Goal: Task Accomplishment & Management: Use online tool/utility

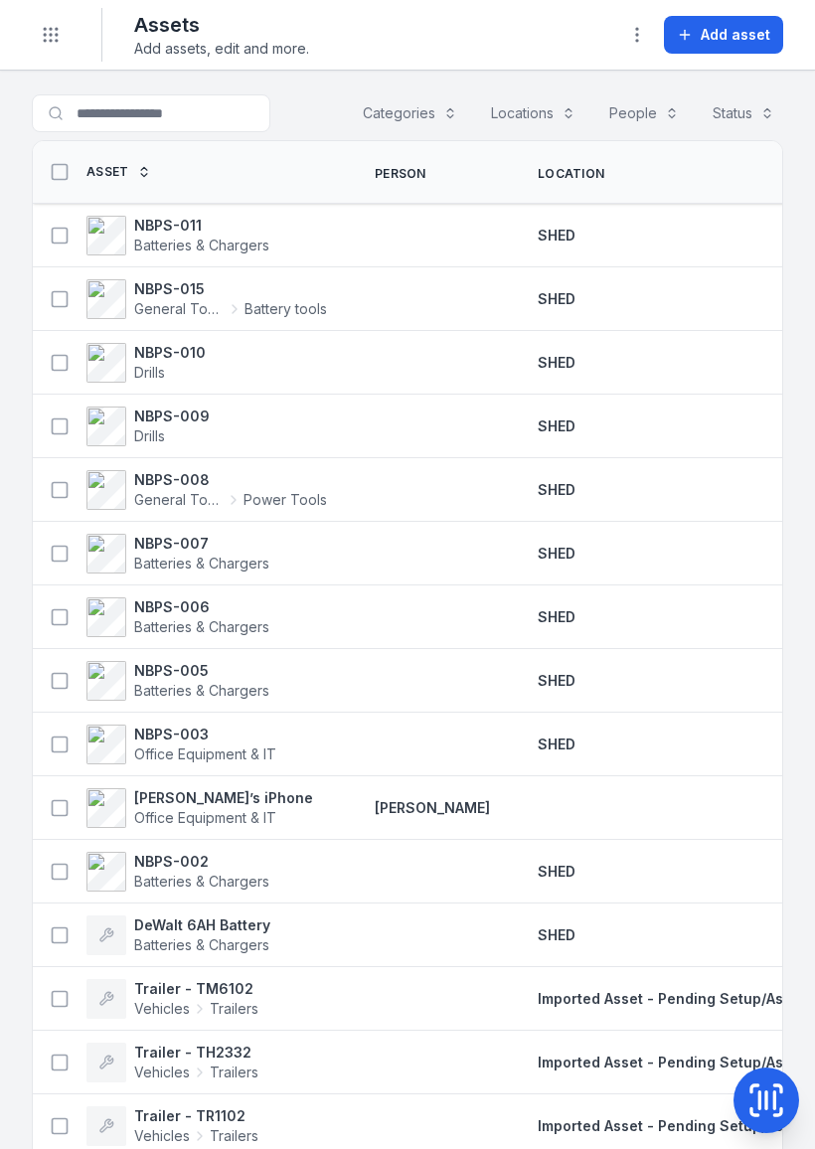
click at [749, 26] on span "Add asset" at bounding box center [736, 35] width 70 height 20
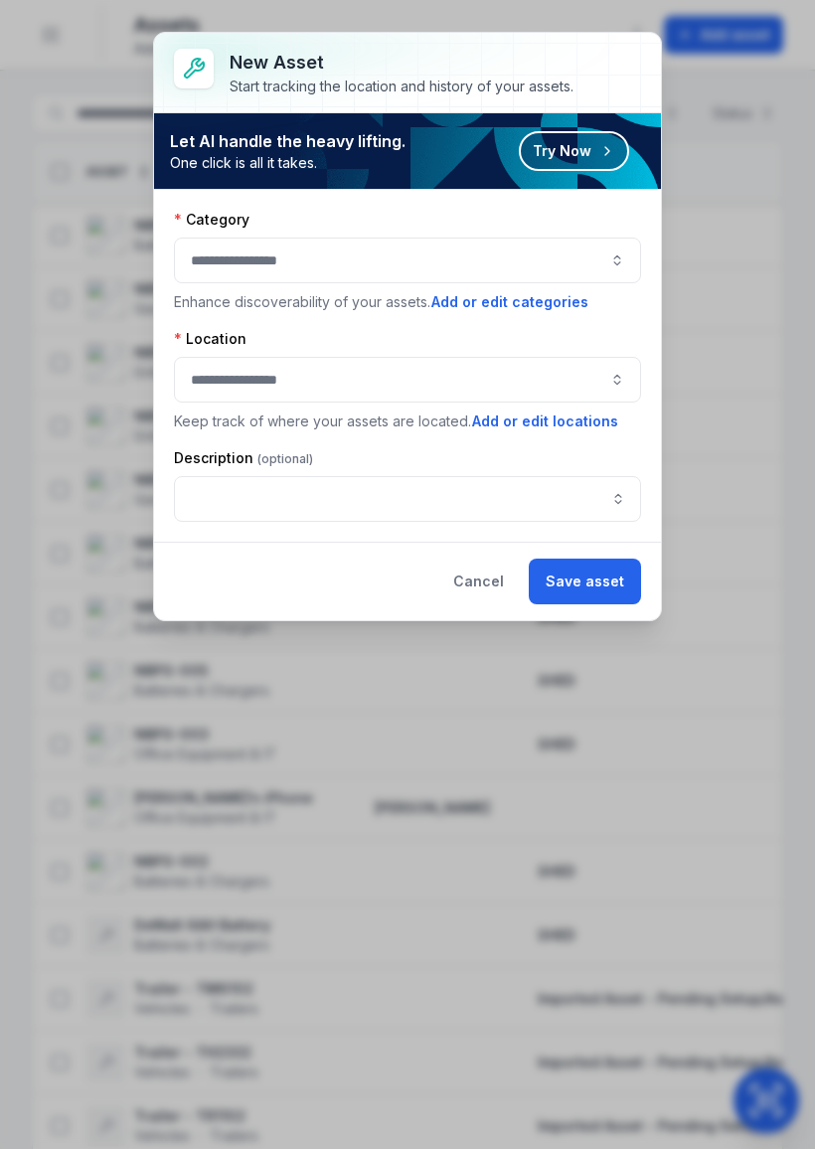
click at [344, 256] on div at bounding box center [407, 261] width 467 height 46
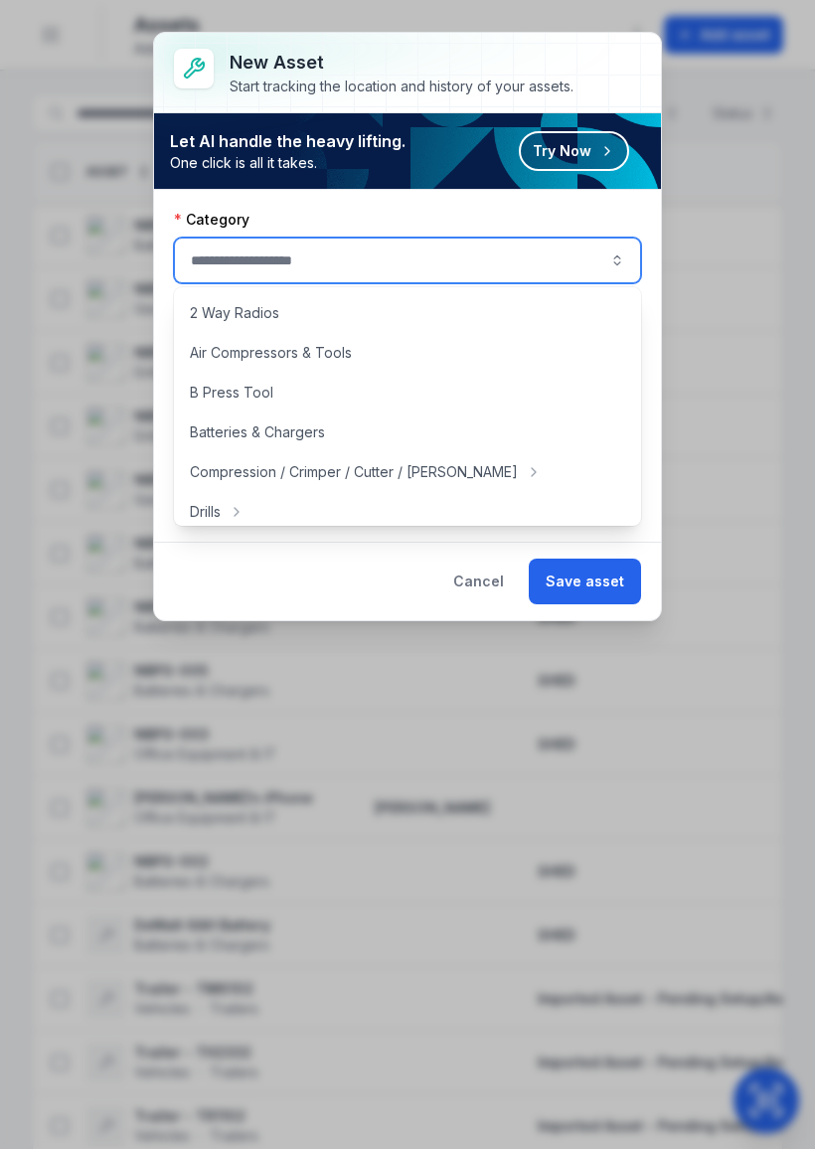
type input "*"
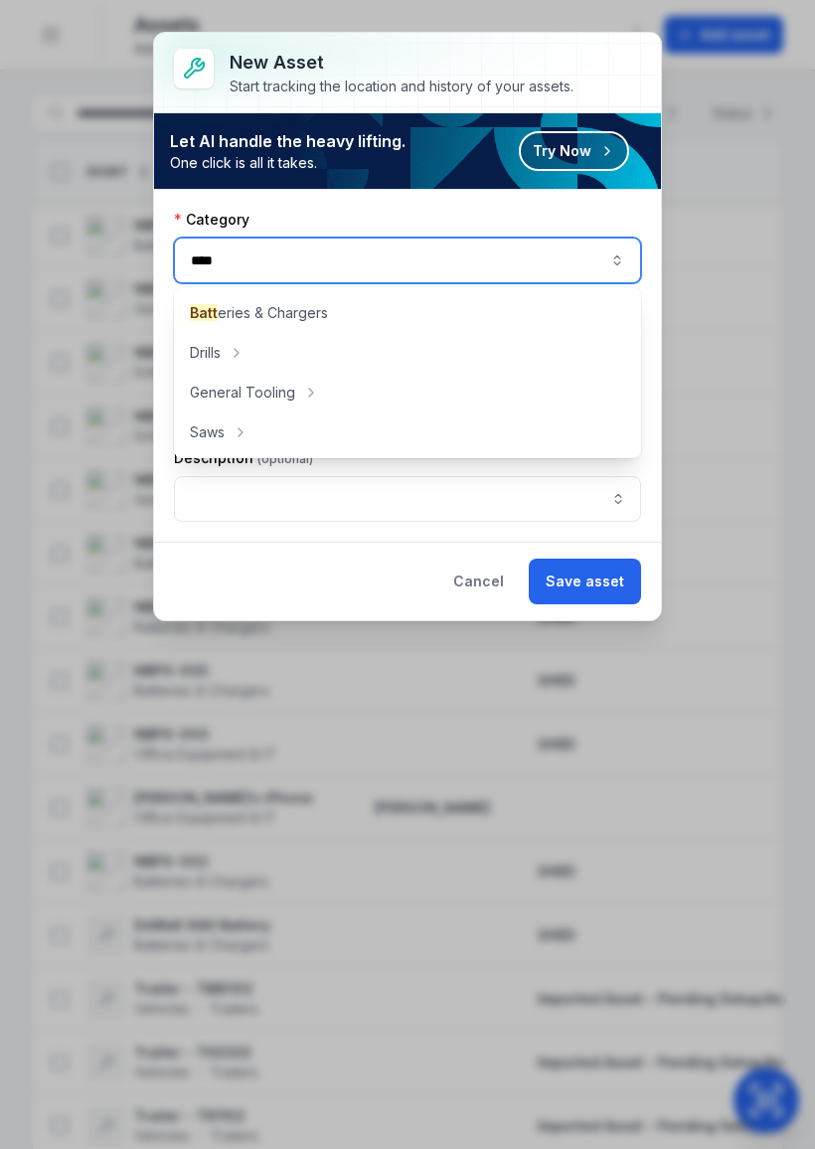
type input "****"
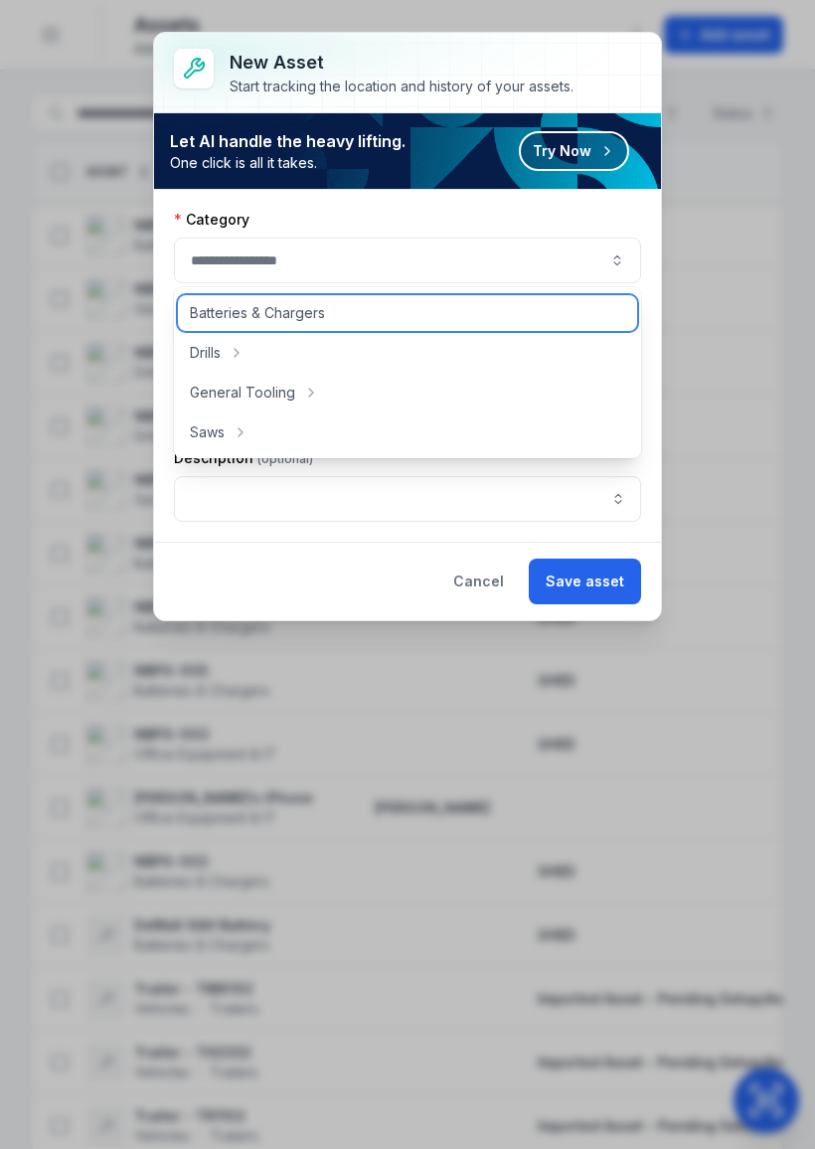
click at [295, 319] on span "Batteries & Chargers" at bounding box center [257, 313] width 135 height 20
type input "**********"
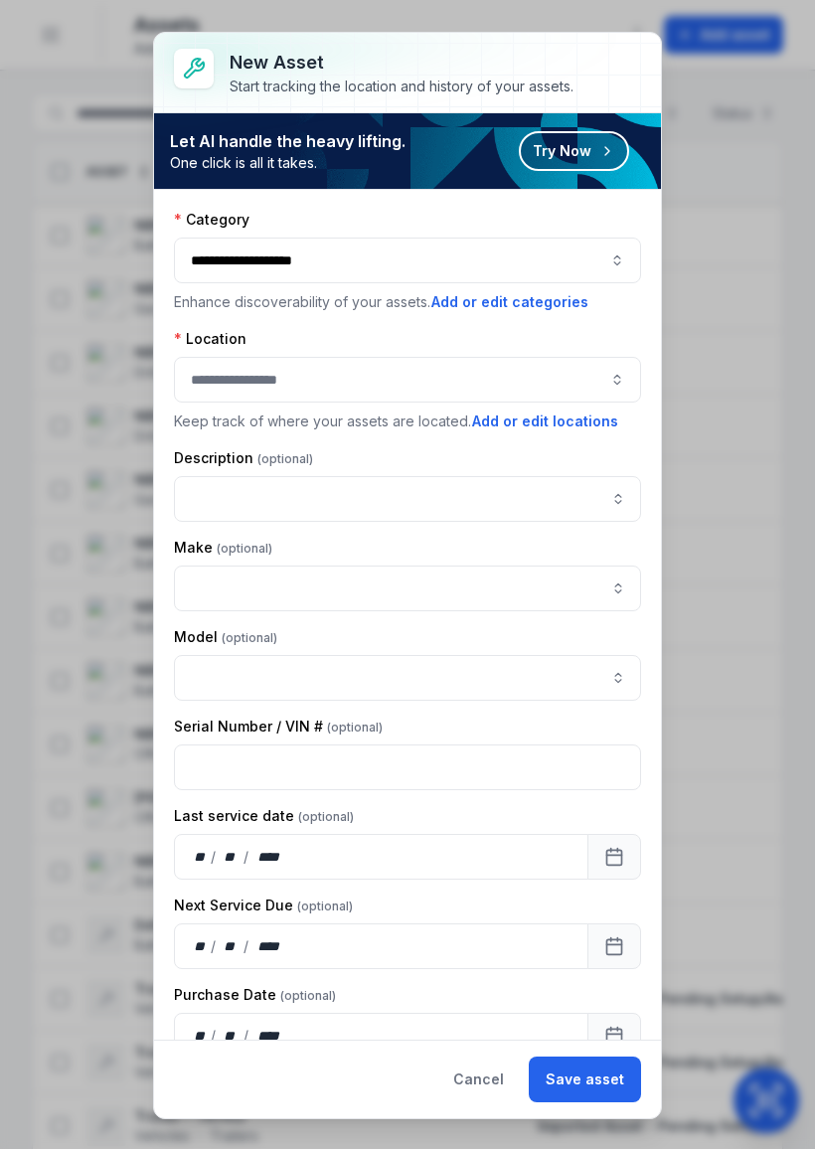
click at [300, 381] on div at bounding box center [407, 380] width 467 height 46
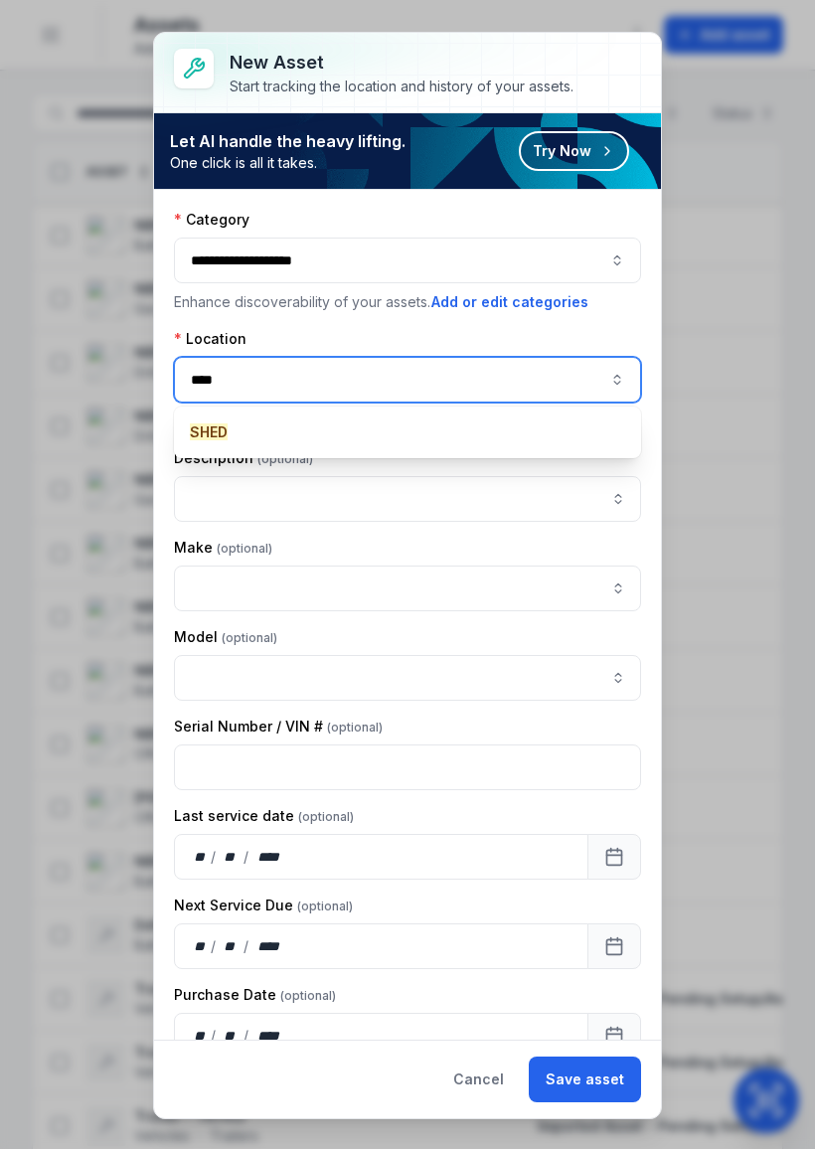
type input "****"
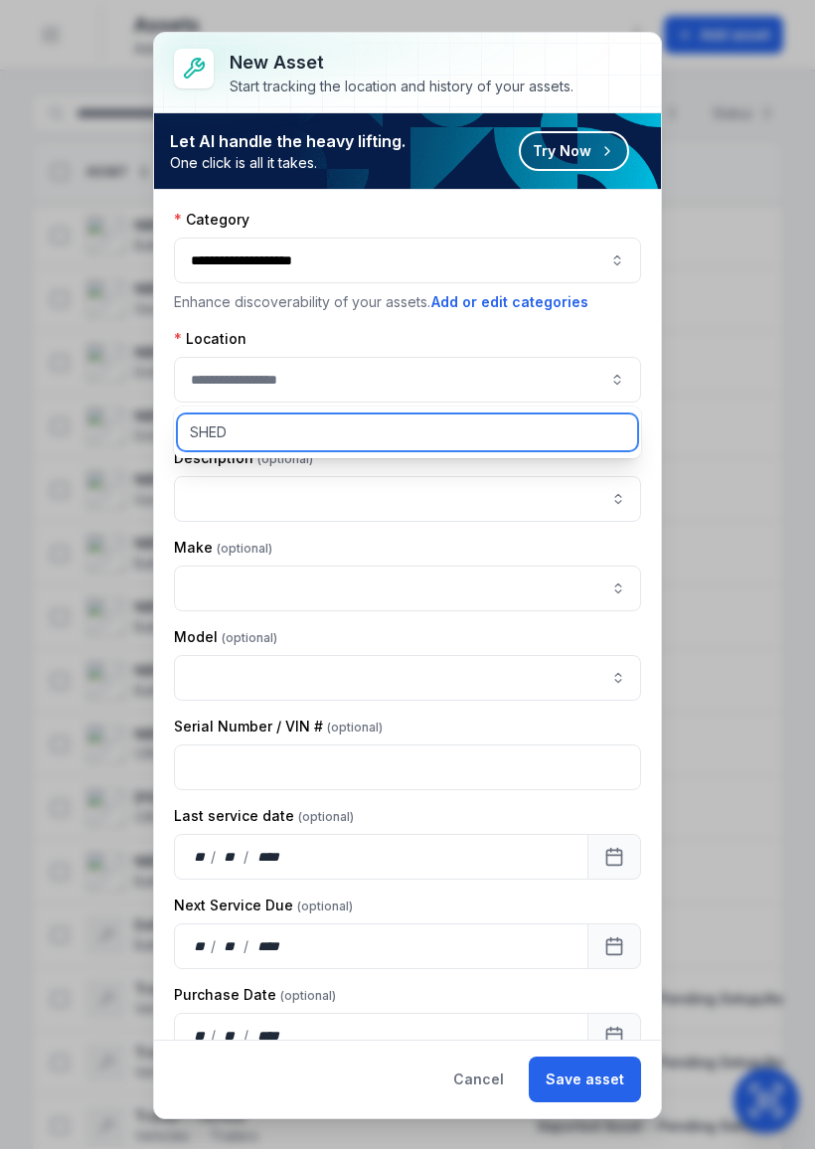
click at [221, 433] on span "SHED" at bounding box center [208, 432] width 37 height 20
type input "****"
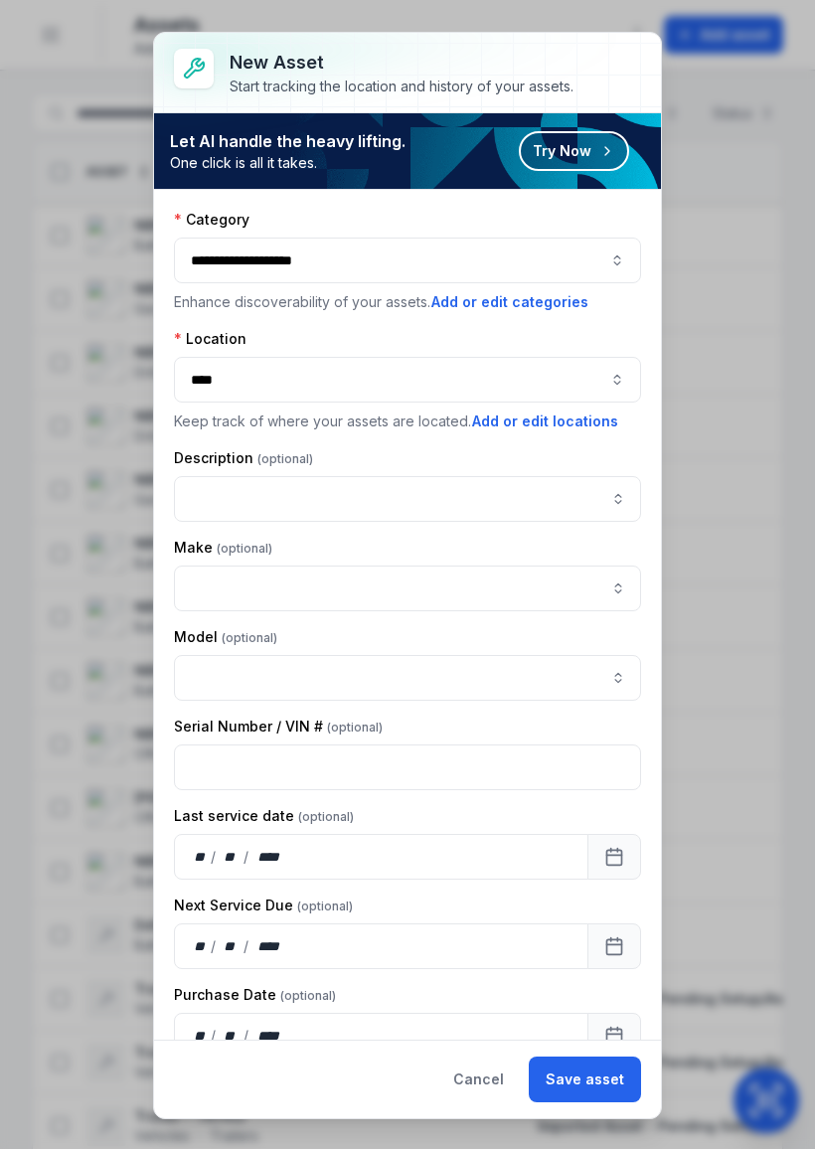
click at [488, 1081] on button "Cancel" at bounding box center [478, 1079] width 84 height 46
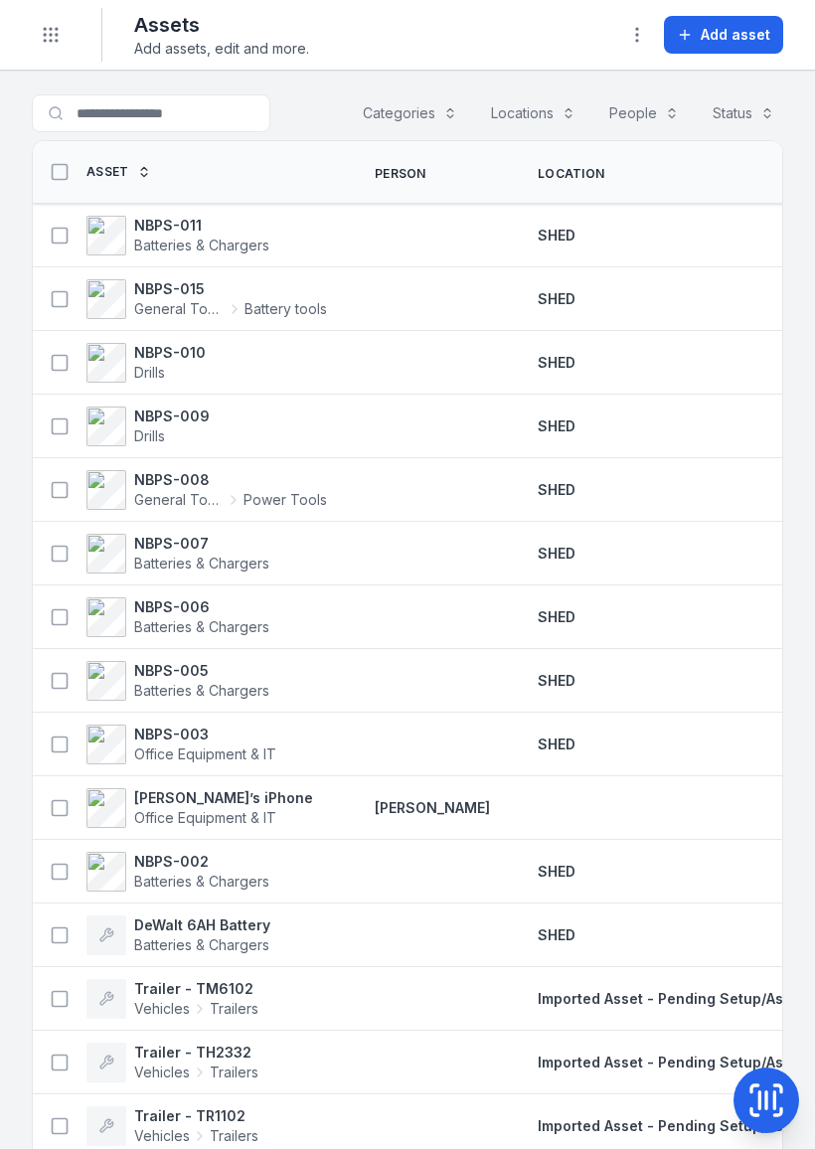
click at [707, 32] on span "Add asset" at bounding box center [736, 35] width 70 height 20
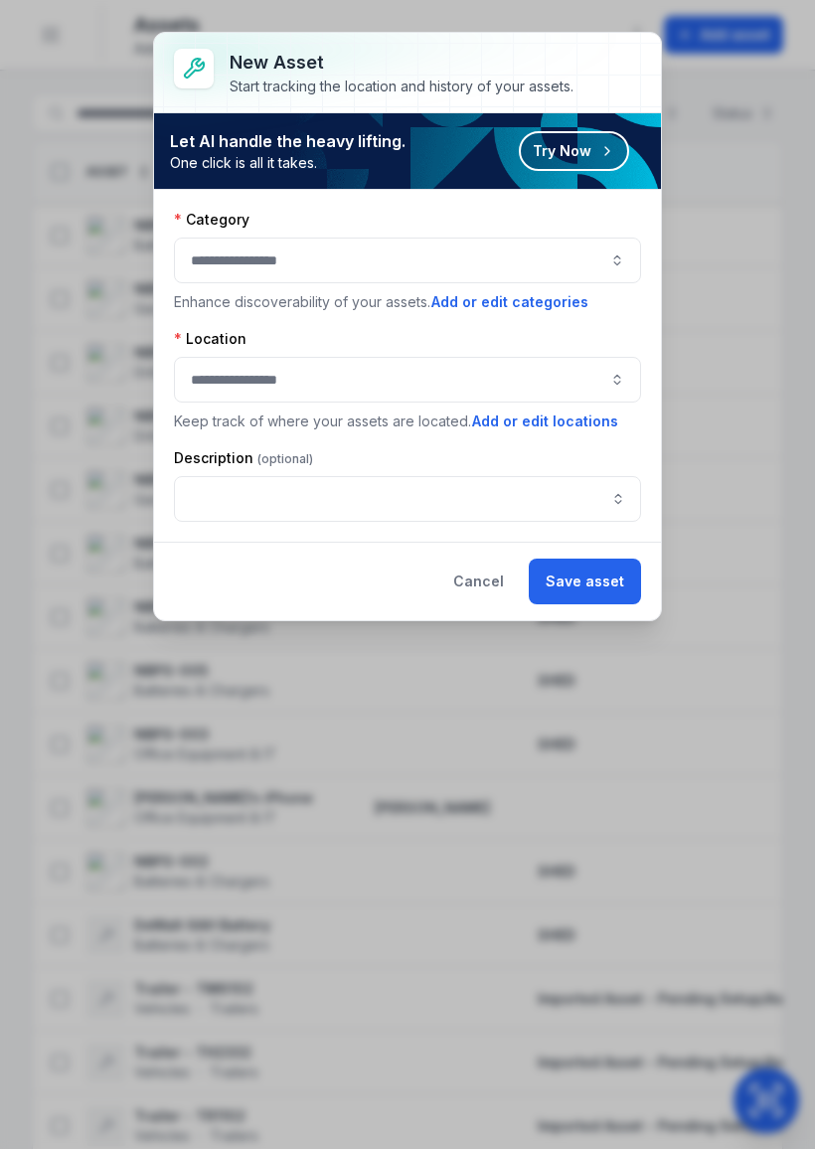
click at [582, 140] on button "Try Now" at bounding box center [574, 151] width 110 height 40
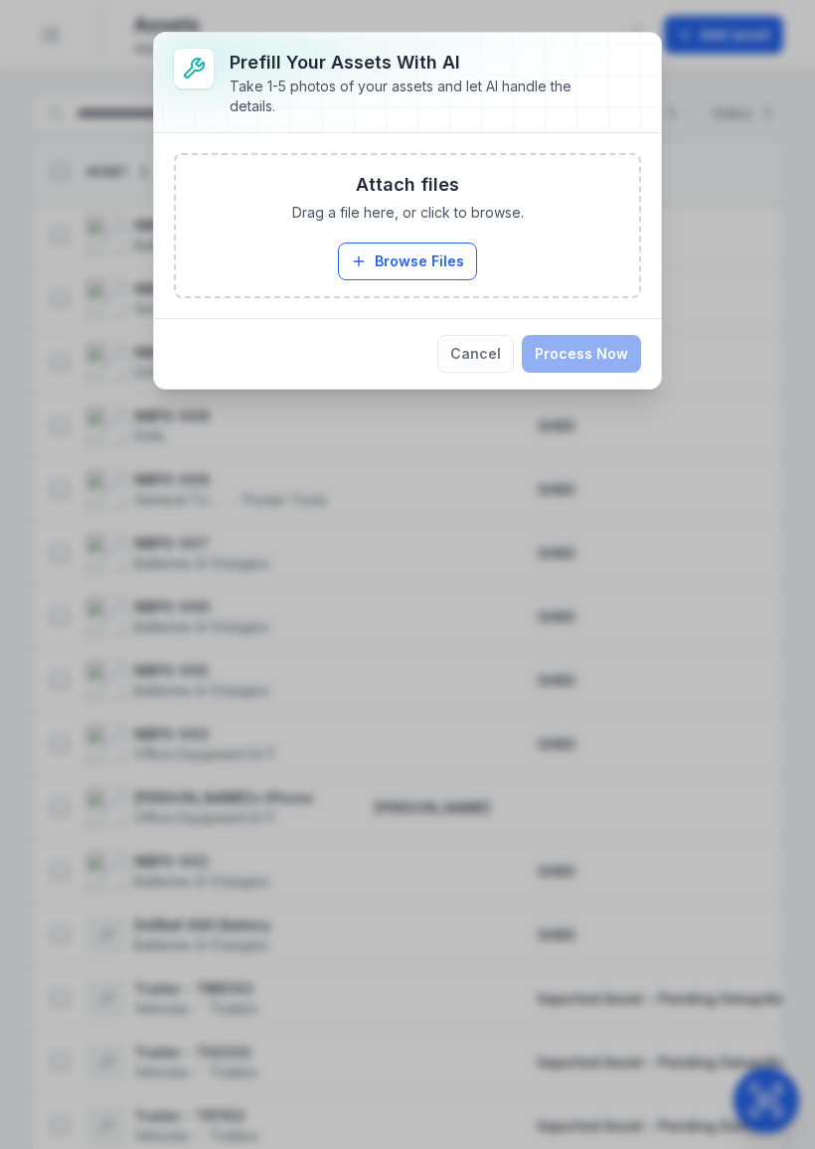
click at [426, 256] on button "Browse Files" at bounding box center [407, 262] width 139 height 38
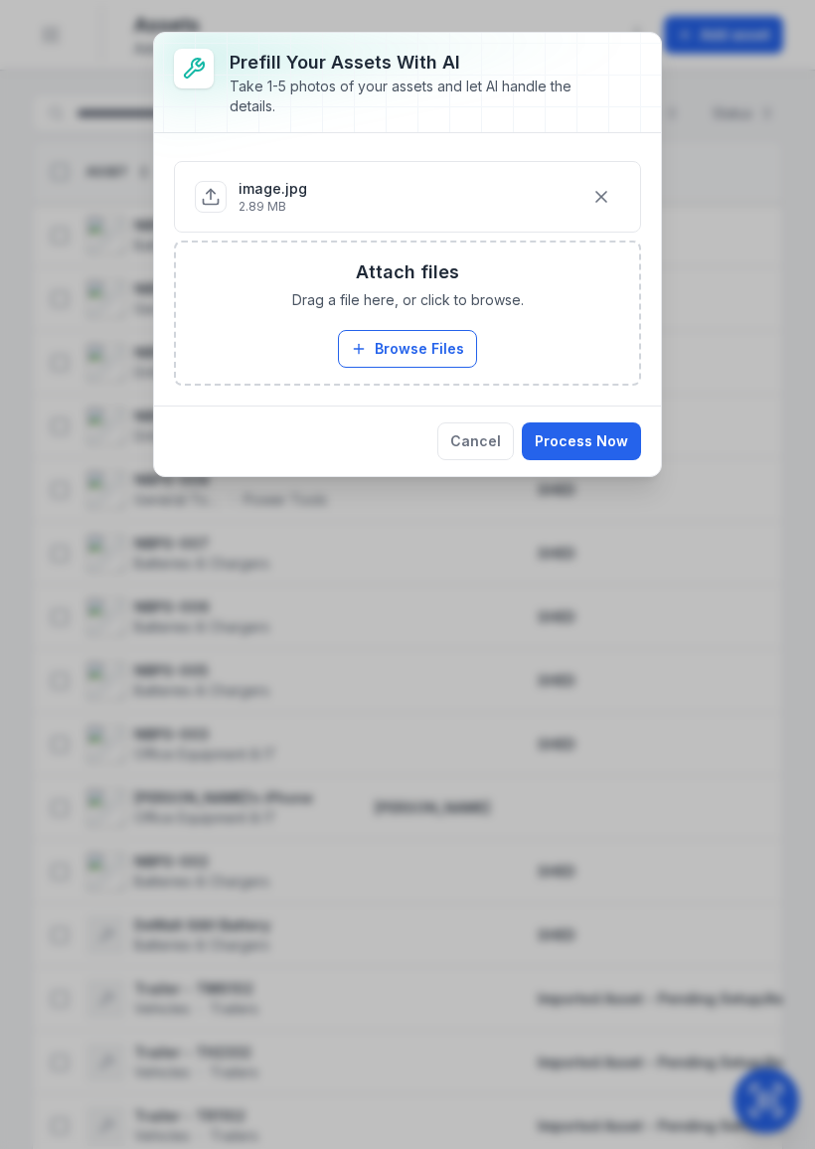
click at [438, 349] on button "Browse Files" at bounding box center [407, 349] width 139 height 38
click at [437, 339] on button "Browse Files" at bounding box center [407, 349] width 139 height 38
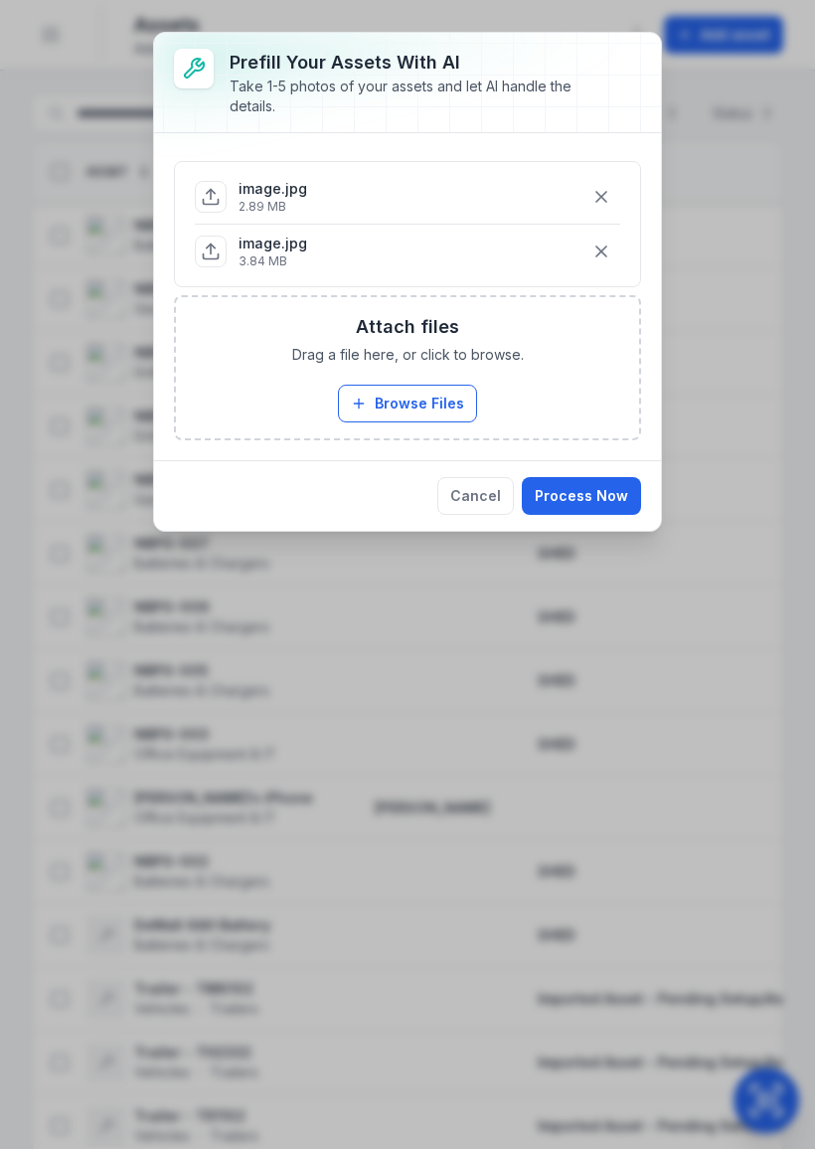
click at [431, 401] on button "Browse Files" at bounding box center [407, 404] width 139 height 38
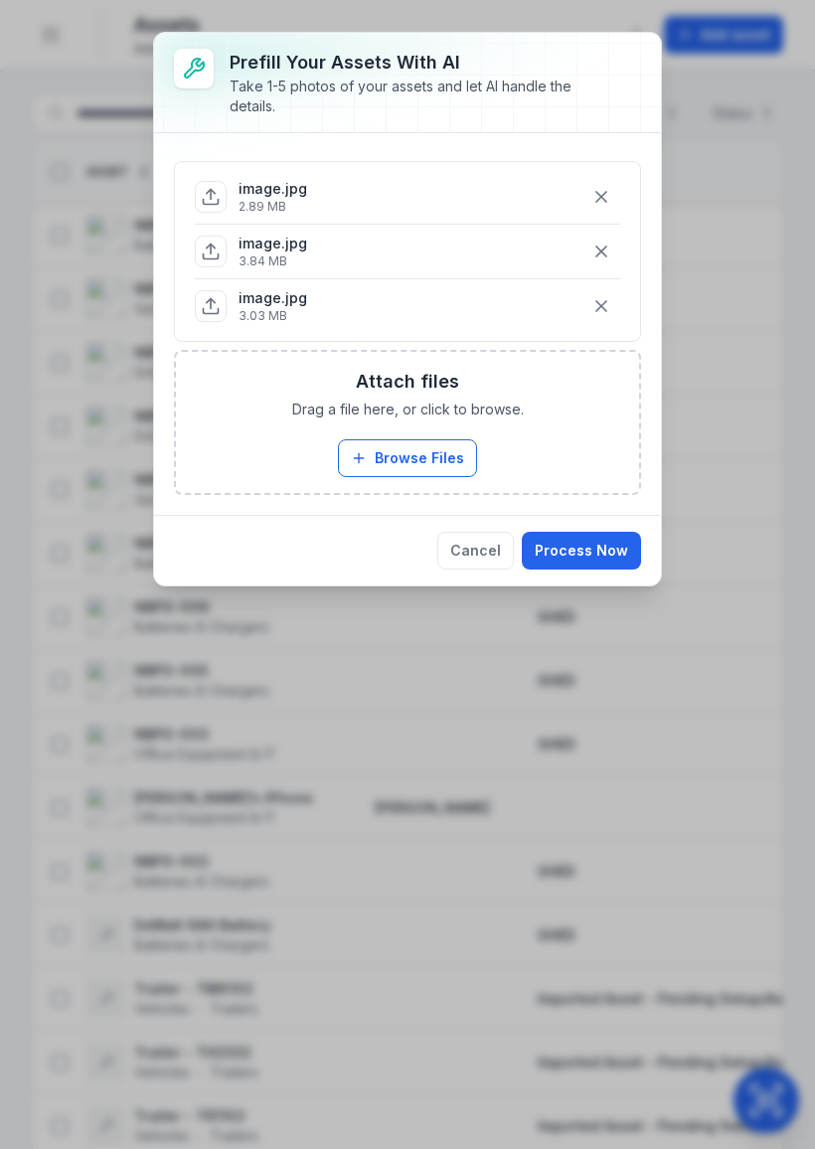
click at [593, 551] on button "Process Now" at bounding box center [581, 551] width 119 height 38
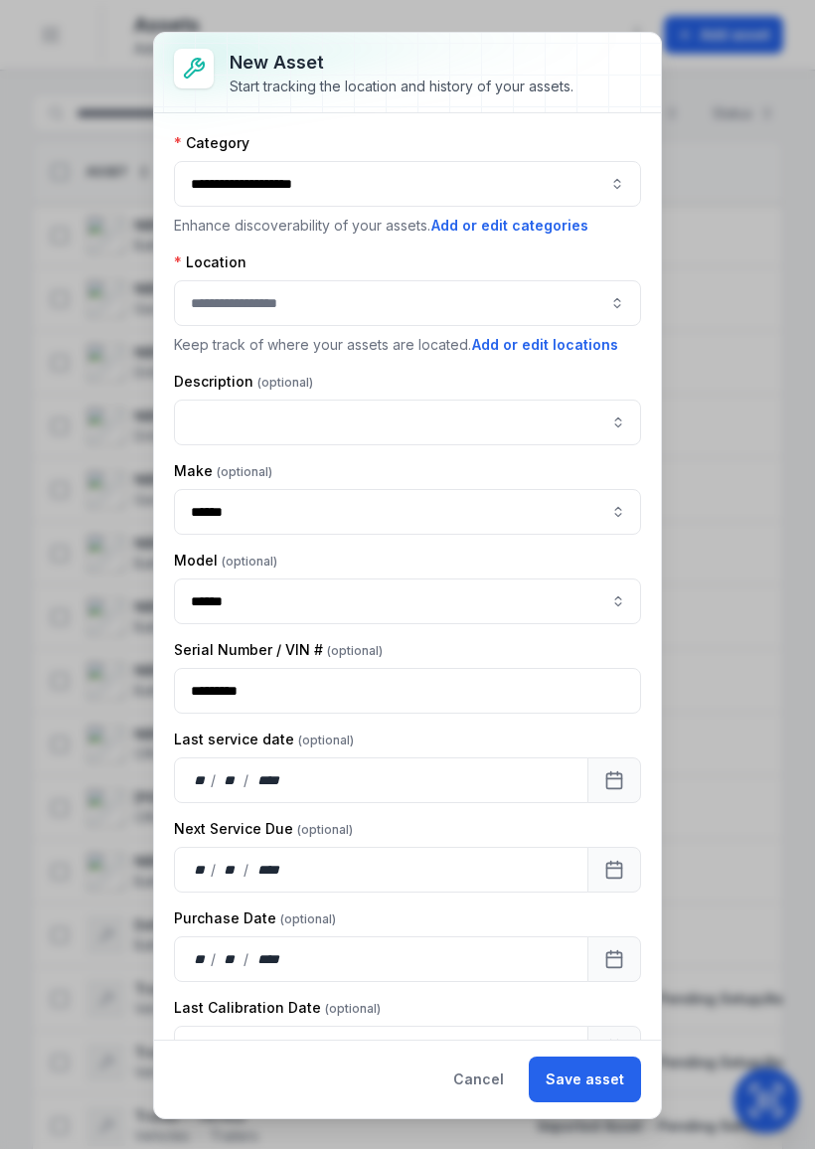
click at [542, 287] on div at bounding box center [407, 303] width 467 height 46
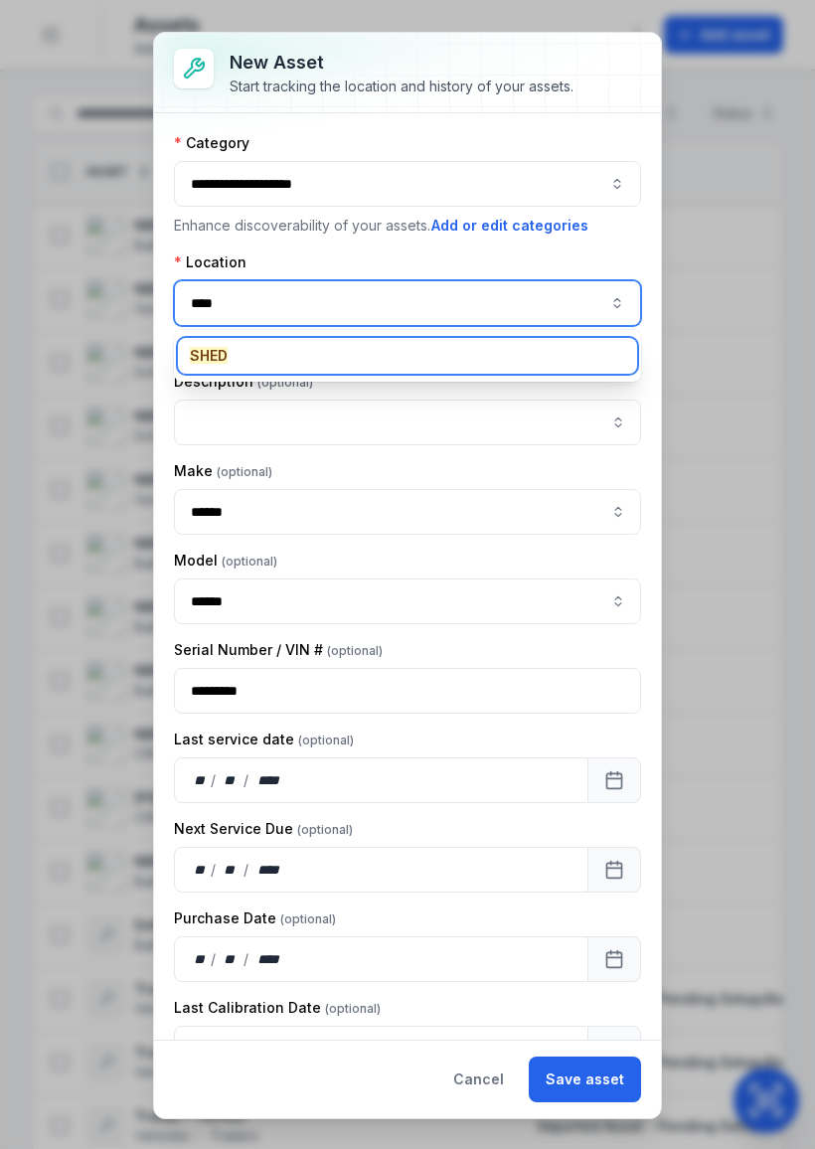
click at [238, 361] on div "SHED" at bounding box center [407, 356] width 459 height 36
type input "****"
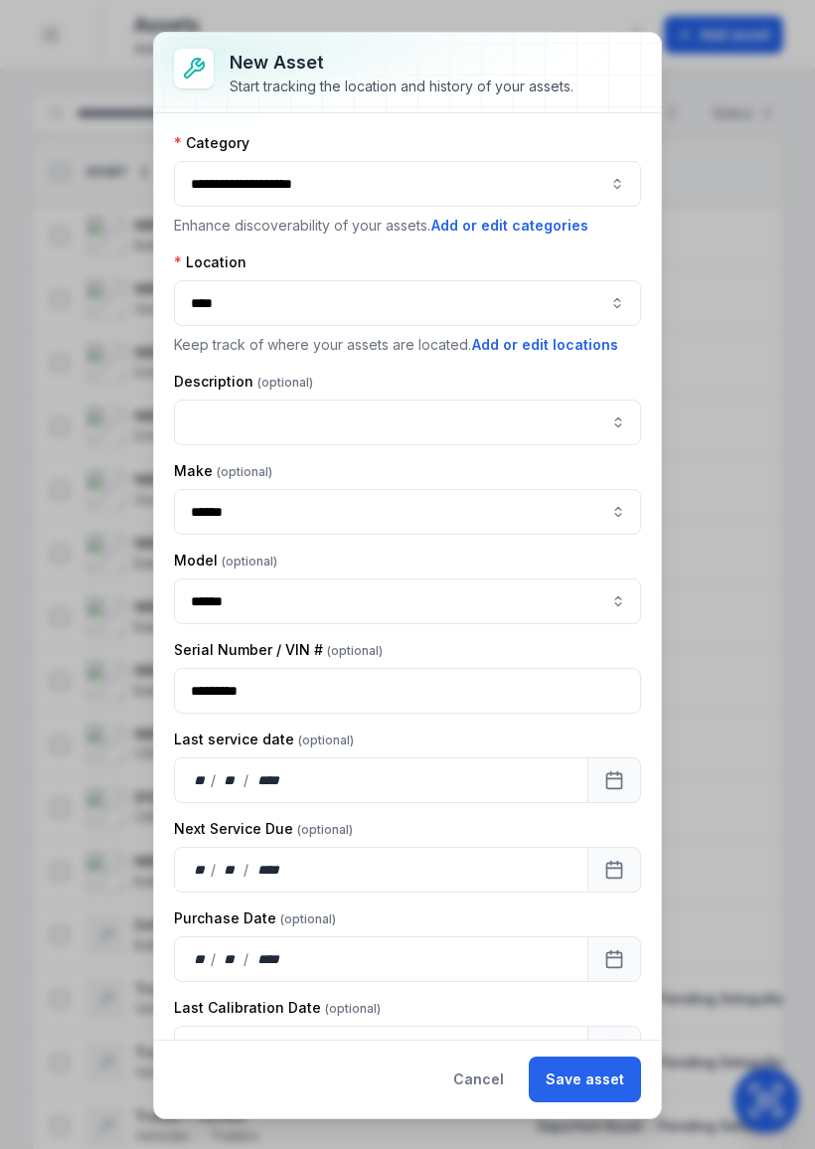
click at [589, 1077] on button "Save asset" at bounding box center [585, 1079] width 112 height 46
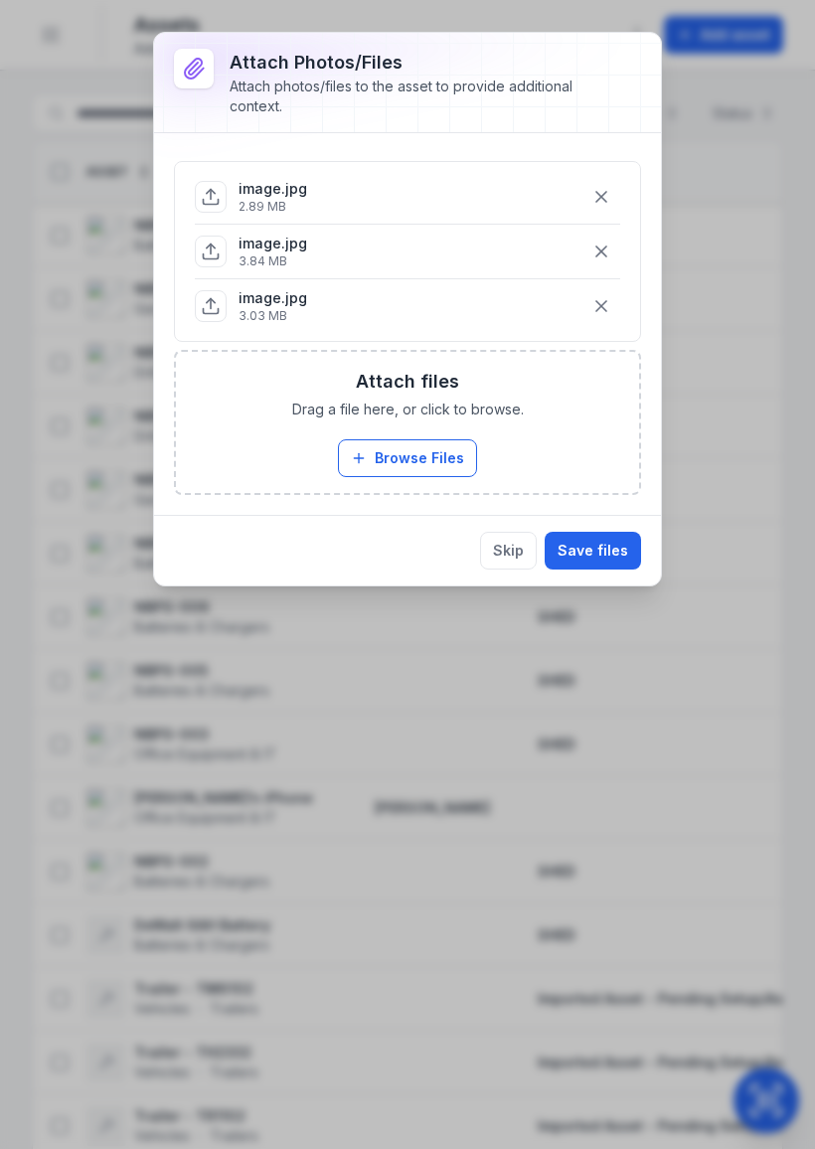
click at [608, 528] on div "Skip Save files" at bounding box center [407, 550] width 507 height 71
click at [602, 553] on button "Save files" at bounding box center [593, 551] width 96 height 38
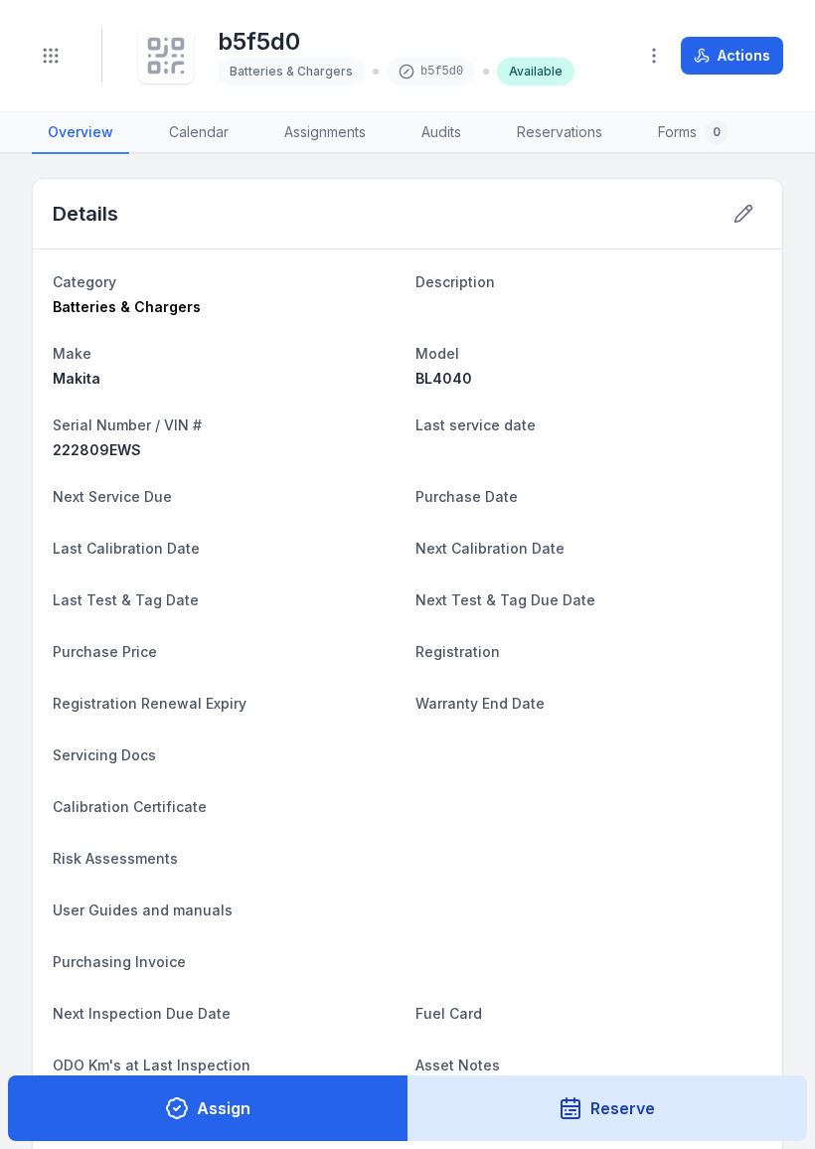
click at [169, 48] on icon at bounding box center [166, 56] width 44 height 44
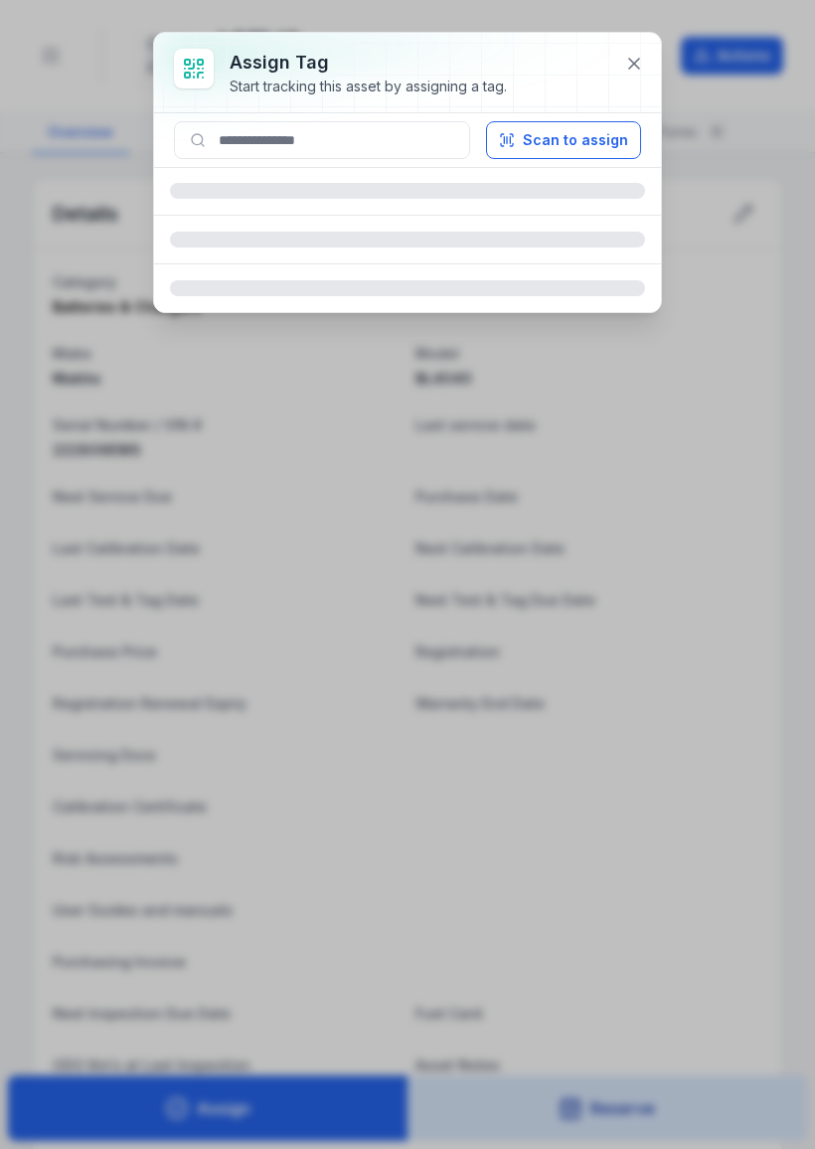
click at [606, 130] on button "Scan to assign" at bounding box center [563, 140] width 155 height 38
